Goal: Information Seeking & Learning: Learn about a topic

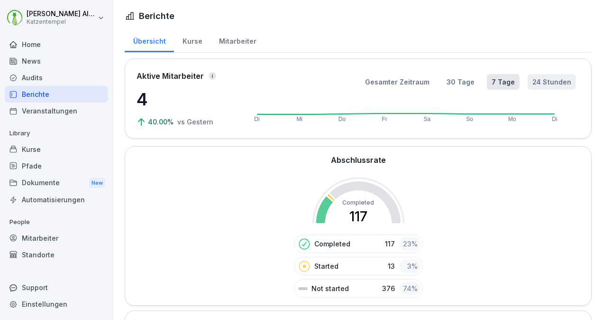
click at [541, 82] on button "24 Stunden" at bounding box center [552, 82] width 48 height 16
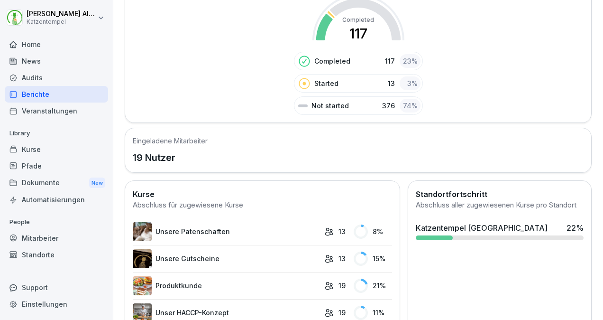
scroll to position [182, 0]
click at [56, 51] on div "Home" at bounding box center [56, 44] width 103 height 17
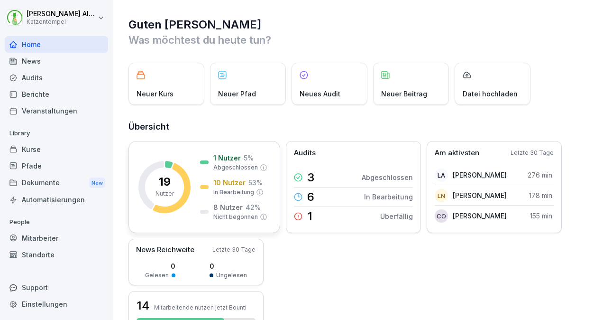
click at [228, 166] on p "Abgeschlossen" at bounding box center [235, 167] width 45 height 9
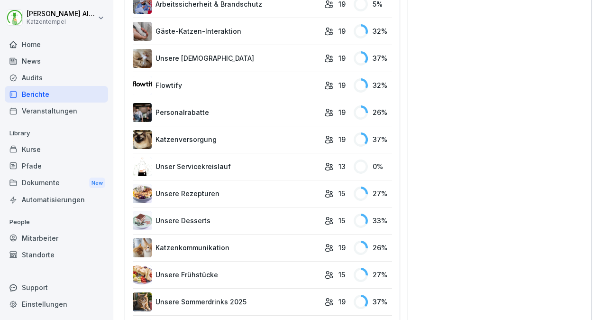
scroll to position [907, 0]
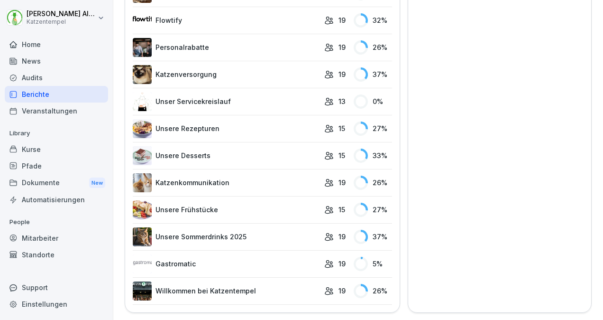
click at [47, 46] on div "Home" at bounding box center [56, 44] width 103 height 17
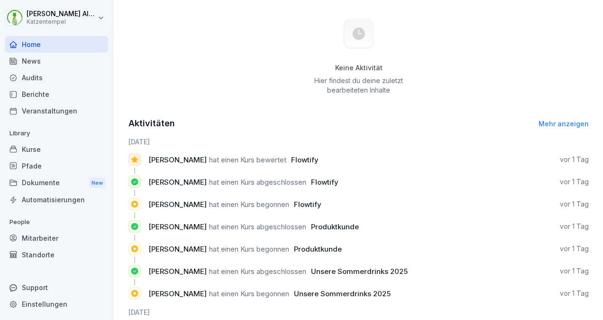
scroll to position [363, 0]
click at [569, 128] on div "Aktivitäten Mehr anzeigen" at bounding box center [359, 122] width 461 height 13
click at [567, 124] on link "Mehr anzeigen" at bounding box center [564, 123] width 50 height 8
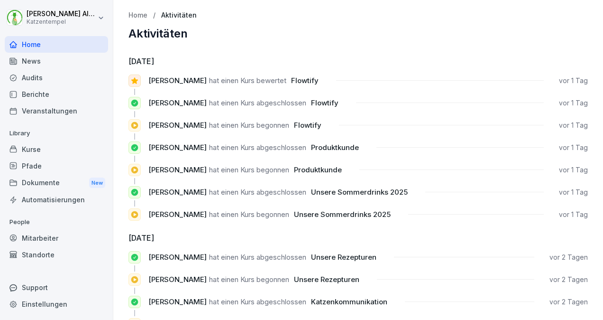
click at [67, 59] on div "News" at bounding box center [56, 61] width 103 height 17
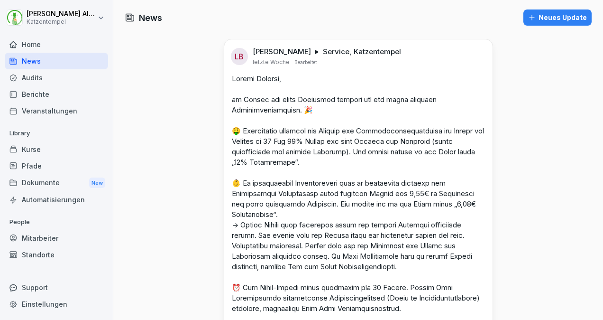
click at [53, 112] on div "Veranstaltungen" at bounding box center [56, 110] width 103 height 17
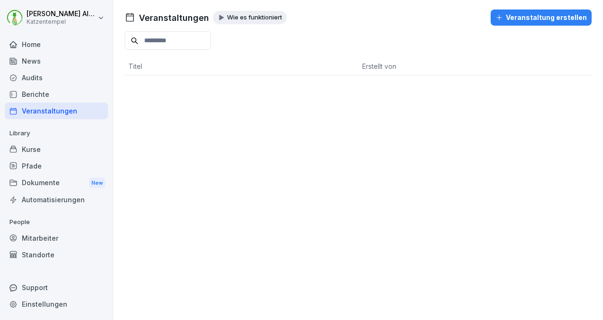
click at [47, 92] on div "Berichte" at bounding box center [56, 94] width 103 height 17
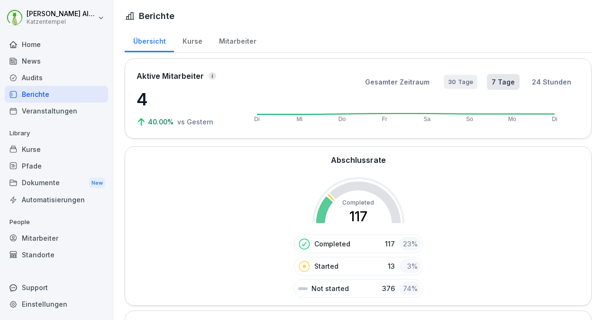
click at [462, 85] on button "30 Tage" at bounding box center [461, 82] width 34 height 14
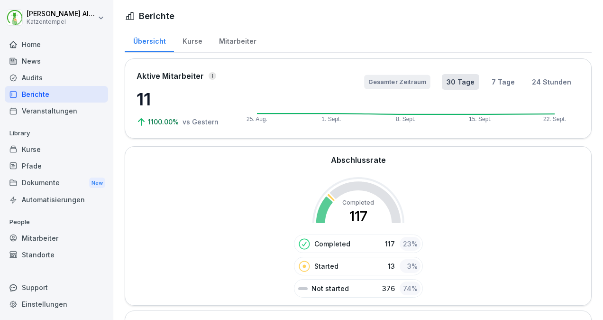
click at [415, 79] on button "Gesamter Zeitraum" at bounding box center [397, 82] width 66 height 14
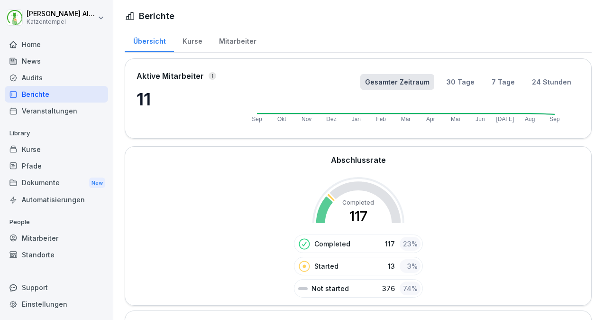
click at [194, 37] on div "Kurse" at bounding box center [192, 40] width 37 height 24
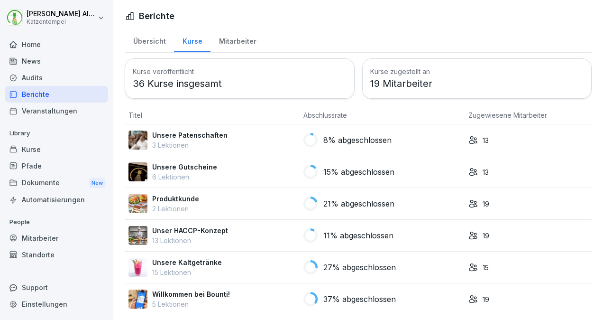
click at [235, 34] on div "Mitarbeiter" at bounding box center [238, 40] width 54 height 24
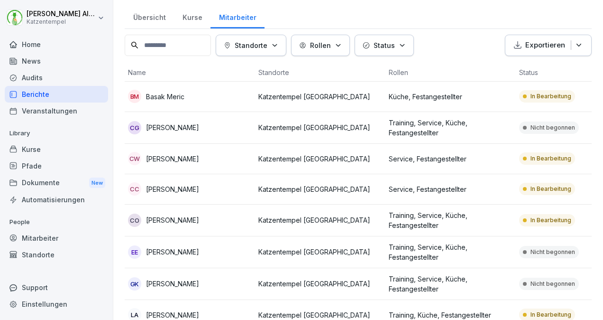
scroll to position [24, 0]
click at [501, 154] on p "Service, Festangestellter" at bounding box center [450, 159] width 123 height 10
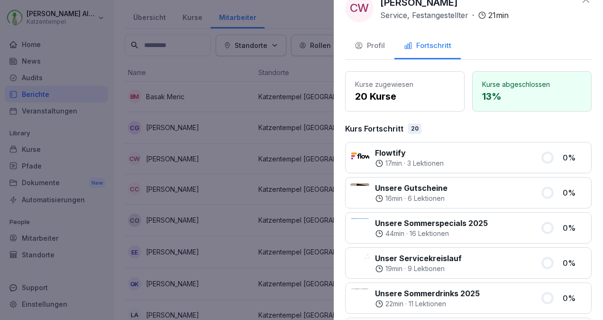
scroll to position [0, 0]
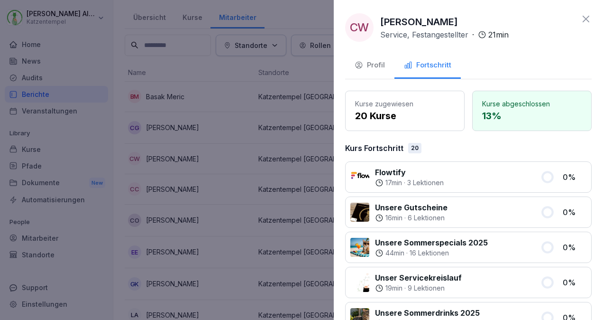
click at [580, 16] on icon at bounding box center [585, 18] width 11 height 11
